Goal: Task Accomplishment & Management: Use online tool/utility

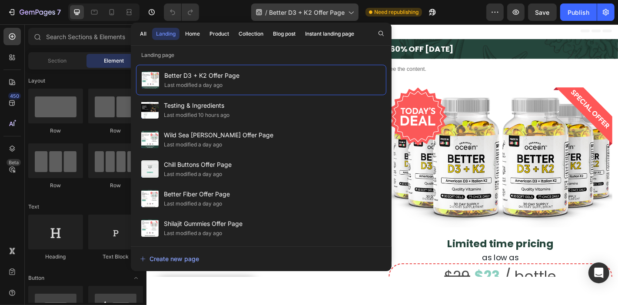
click at [312, 17] on div "/ Better D3 + K2 Offer Page" at bounding box center [304, 11] width 107 height 17
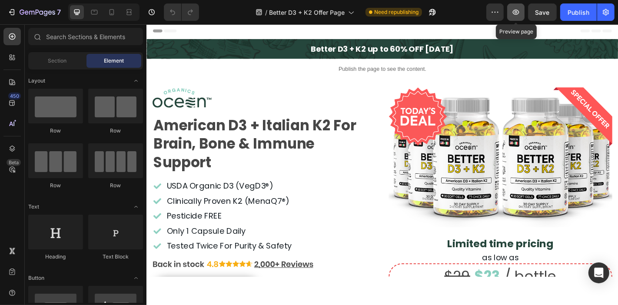
click at [510, 10] on button "button" at bounding box center [515, 11] width 17 height 17
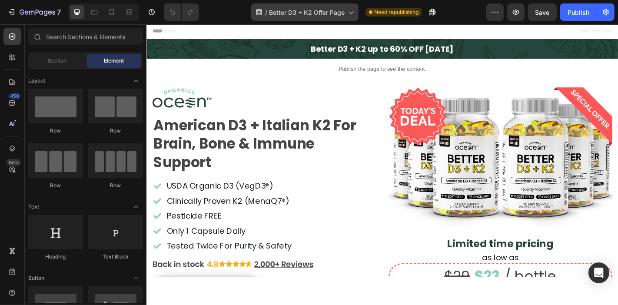
click at [305, 12] on span "Better D3 + K2 Offer Page" at bounding box center [307, 12] width 76 height 9
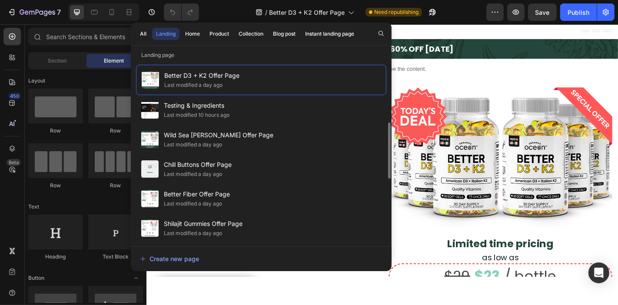
scroll to position [48, 0]
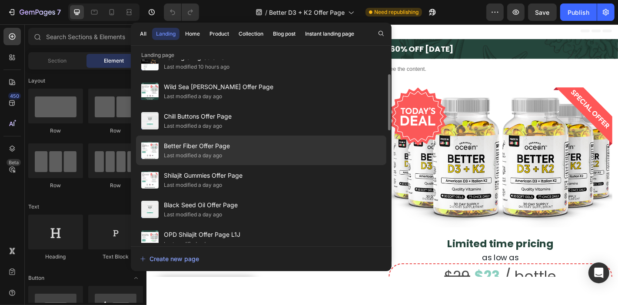
click at [258, 165] on div "Better Fiber Offer Page Last modified a day ago" at bounding box center [261, 180] width 250 height 30
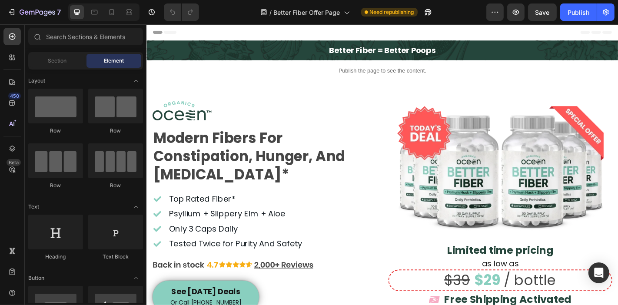
click at [179, 31] on span "Header" at bounding box center [171, 32] width 19 height 9
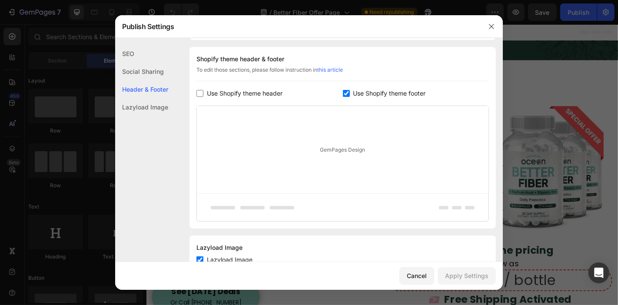
scroll to position [469, 0]
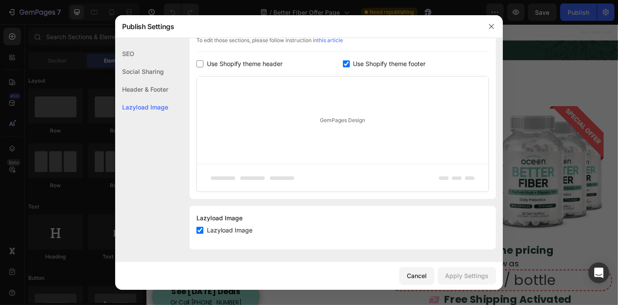
click at [487, 23] on button "button" at bounding box center [491, 27] width 14 height 14
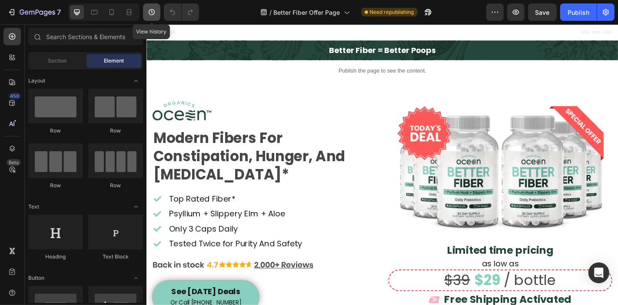
click at [156, 12] on icon "button" at bounding box center [151, 12] width 9 height 9
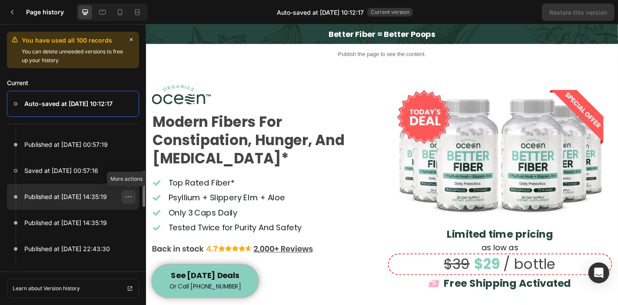
scroll to position [0, 0]
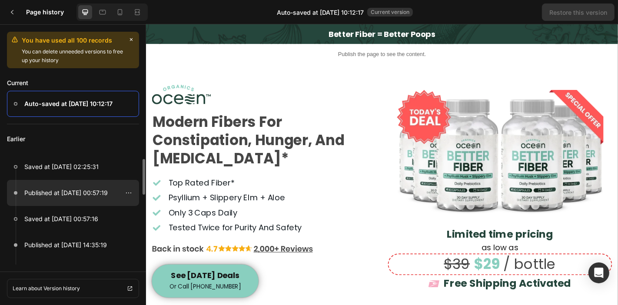
click at [89, 195] on p "Published at Aug 12, 00:57:19" at bounding box center [65, 193] width 83 height 10
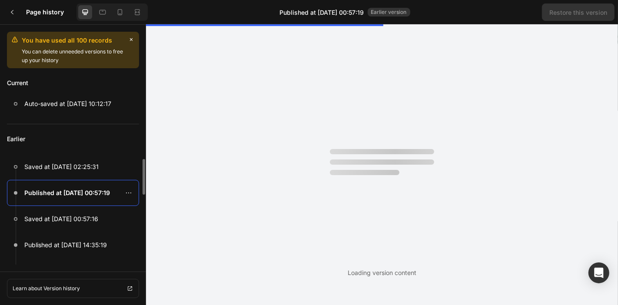
click at [108, 188] on p "Published at Aug 12, 00:57:19" at bounding box center [67, 193] width 86 height 10
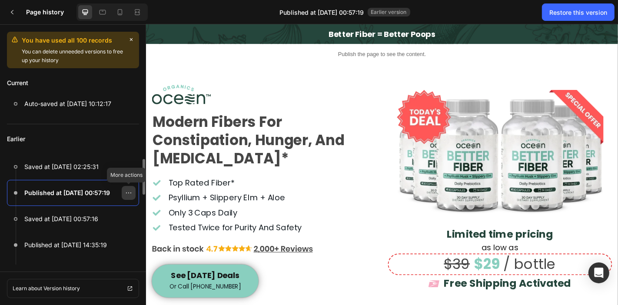
click at [124, 193] on div at bounding box center [129, 193] width 14 height 14
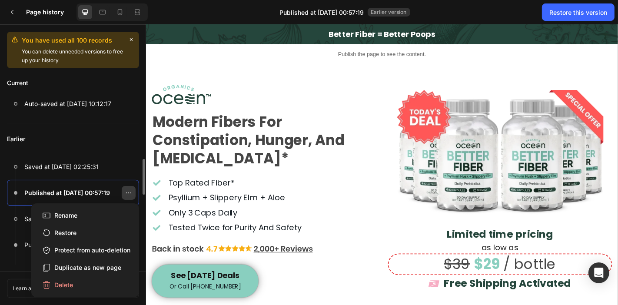
drag, startPoint x: 124, startPoint y: 193, endPoint x: 98, endPoint y: 29, distance: 166.6
click at [124, 193] on div at bounding box center [129, 193] width 14 height 14
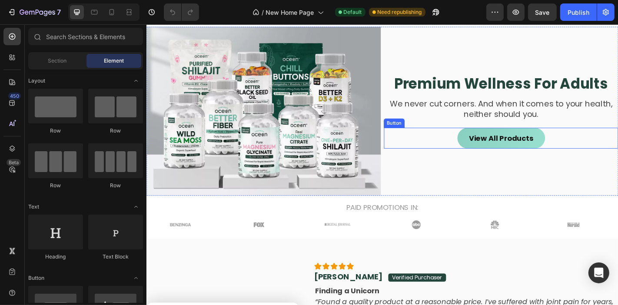
scroll to position [96, 0]
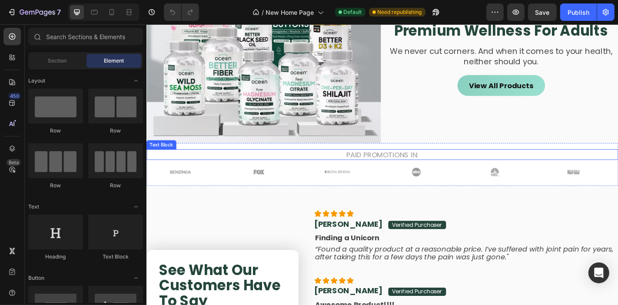
click at [412, 169] on p "PAID PROMOTIONS IN:" at bounding box center [407, 168] width 520 height 10
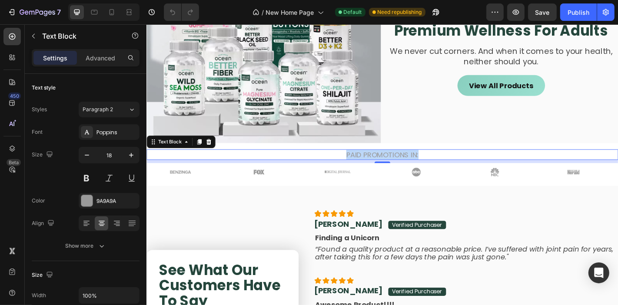
click at [412, 169] on p "PAID PROMOTIONS IN:" at bounding box center [407, 168] width 520 height 10
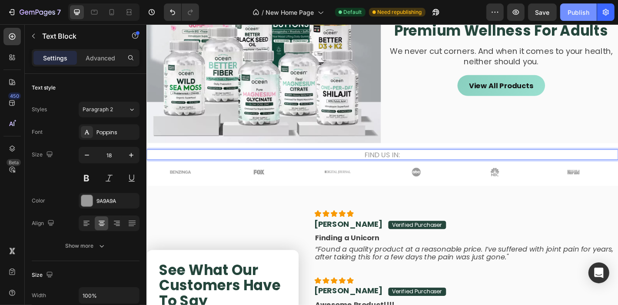
click at [585, 8] on div "Publish" at bounding box center [578, 12] width 22 height 9
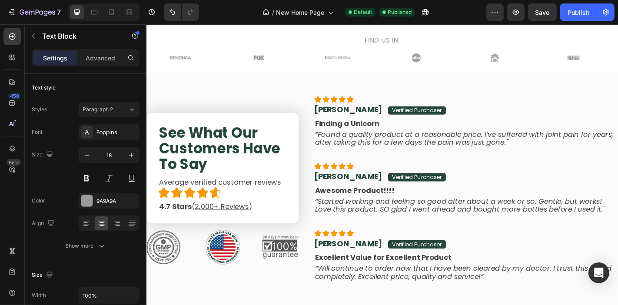
scroll to position [241, 0]
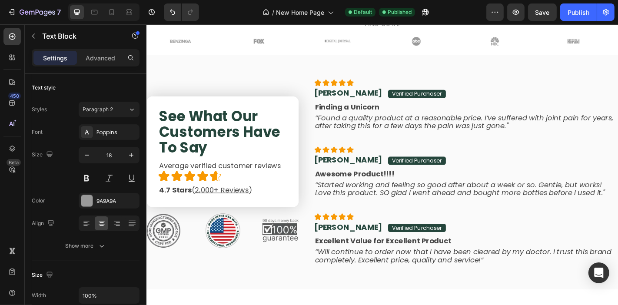
click at [116, 15] on div at bounding box center [112, 12] width 14 height 14
type input "16"
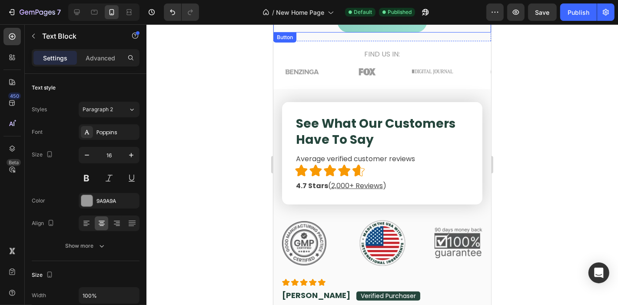
scroll to position [289, 0]
